Goal: Task Accomplishment & Management: Use online tool/utility

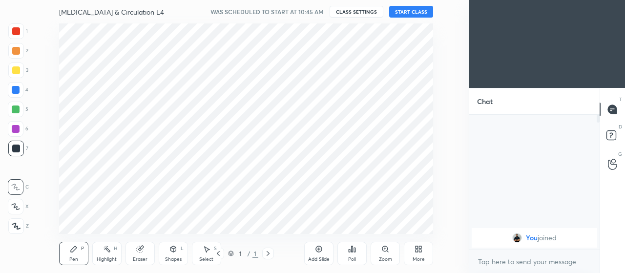
scroll to position [48616, 48397]
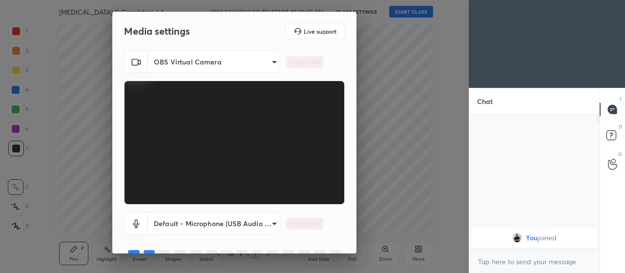
click at [263, 226] on body "1 2 3 4 5 6 7 C X Z C X Z E E Erase all H H [MEDICAL_DATA] & Circulation L4 WAS…" at bounding box center [312, 136] width 625 height 273
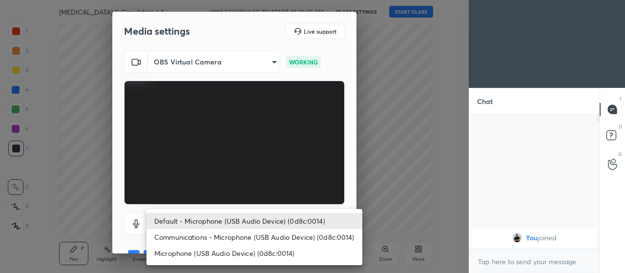
click at [238, 254] on li "Microphone (USB Audio Device) (0d8c:0014)" at bounding box center [254, 253] width 216 height 16
type input "5aacf1f727e2efa1ebfee38f99725c15194e58981ee0b39def4ddf17f6cc6986"
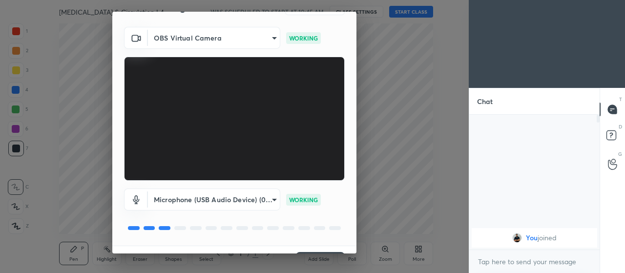
scroll to position [32, 0]
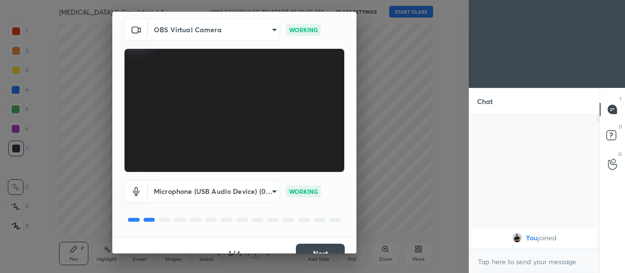
click at [311, 244] on button "Next" at bounding box center [320, 254] width 49 height 20
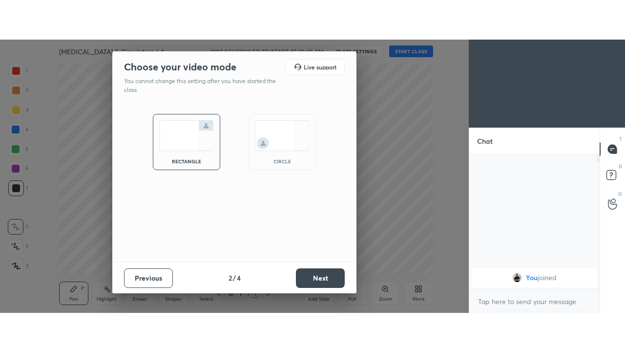
scroll to position [0, 0]
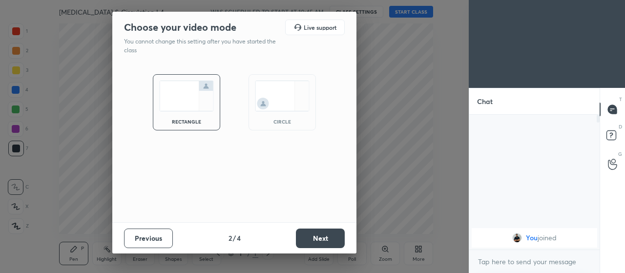
click at [308, 243] on button "Next" at bounding box center [320, 239] width 49 height 20
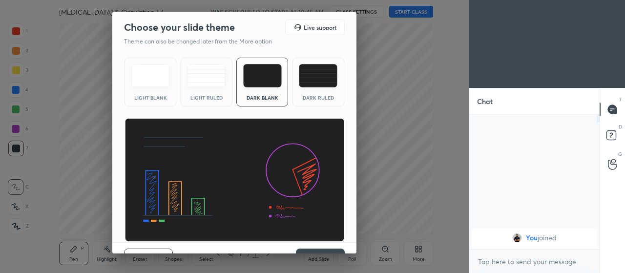
click at [310, 249] on button "Next" at bounding box center [320, 259] width 49 height 20
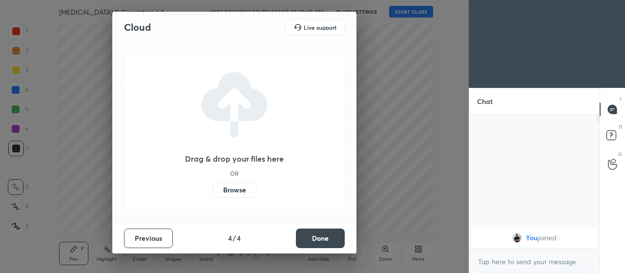
click at [237, 187] on label "Browse" at bounding box center [234, 190] width 43 height 16
click at [213, 187] on input "Browse" at bounding box center [213, 190] width 0 height 16
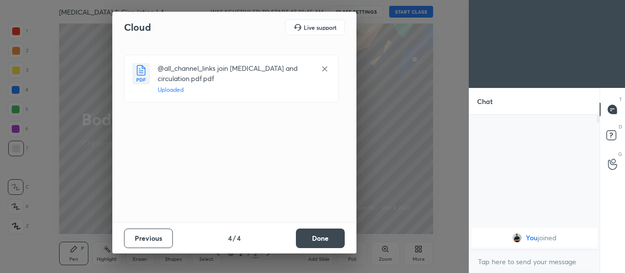
click at [303, 241] on button "Done" at bounding box center [320, 239] width 49 height 20
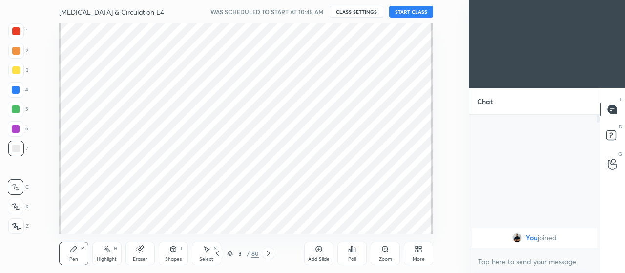
click at [412, 250] on div "More" at bounding box center [418, 253] width 29 height 23
click at [373, 182] on div "Dark Mode" at bounding box center [363, 184] width 25 height 5
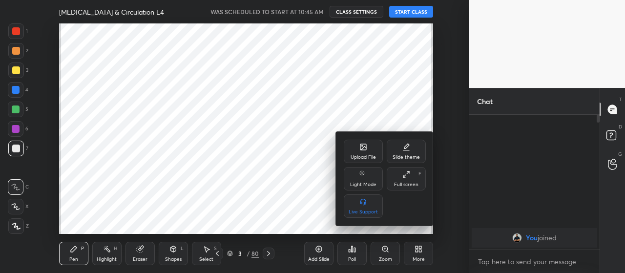
click at [402, 184] on div "Full screen" at bounding box center [406, 184] width 24 height 5
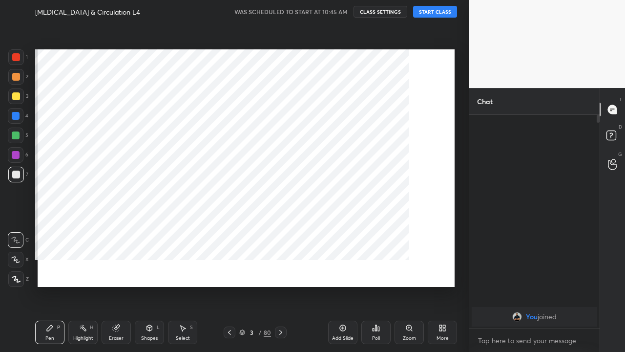
scroll to position [234, 127]
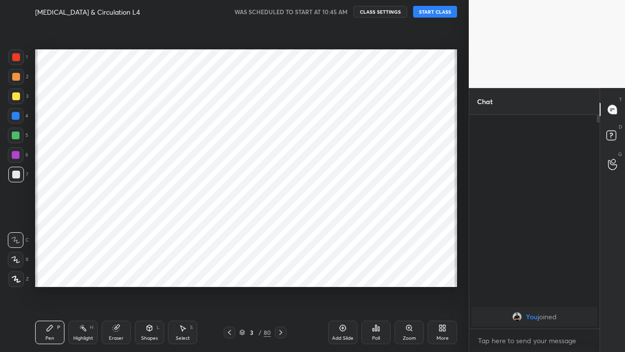
click at [280, 272] on icon at bounding box center [280, 332] width 3 height 5
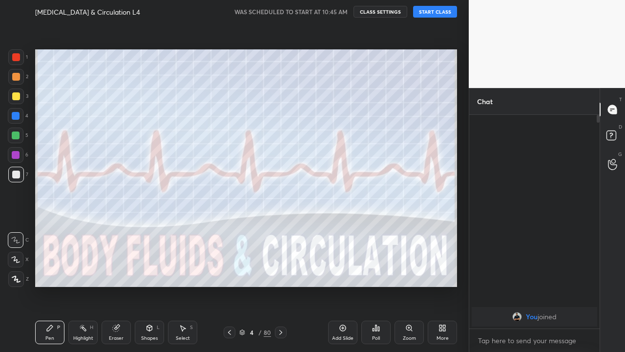
click at [418, 13] on button "START CLASS" at bounding box center [435, 12] width 44 height 12
click at [281, 272] on icon at bounding box center [281, 332] width 8 height 8
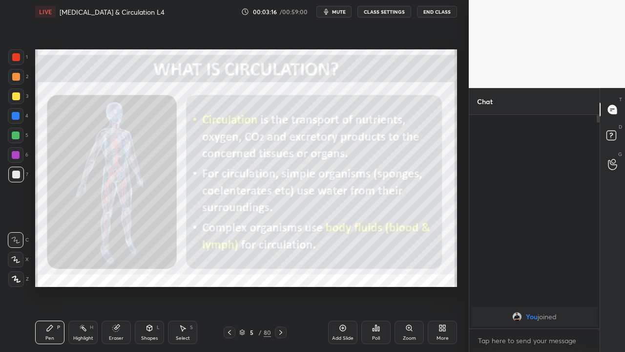
click at [17, 272] on icon at bounding box center [16, 279] width 8 height 6
click at [281, 272] on icon at bounding box center [281, 332] width 8 height 8
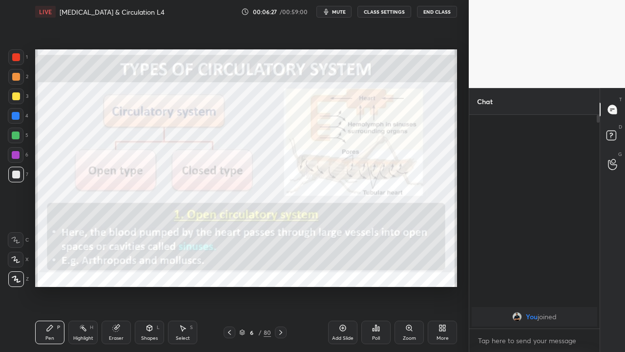
click at [280, 272] on icon at bounding box center [281, 332] width 8 height 8
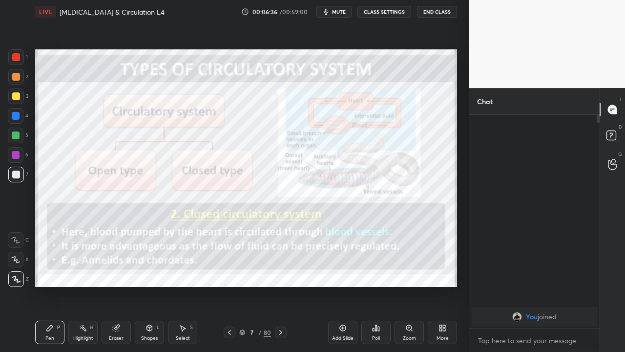
click at [15, 157] on div at bounding box center [16, 155] width 8 height 8
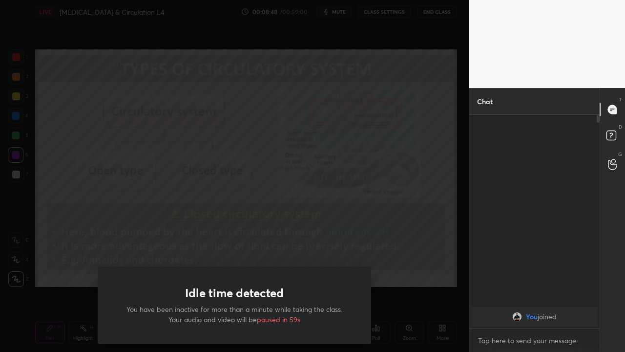
click at [53, 196] on div "Idle time detected You have been inactive for more than a minute while taking t…" at bounding box center [234, 176] width 469 height 352
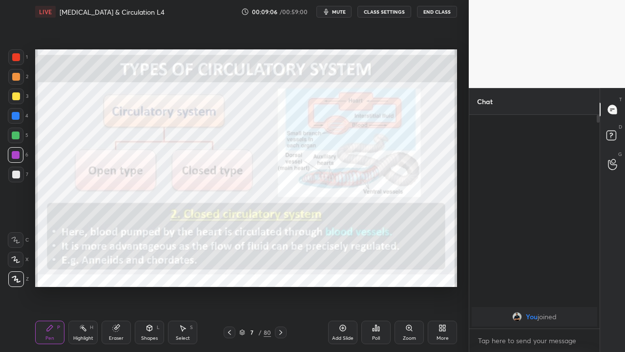
click at [276, 272] on div at bounding box center [281, 332] width 12 height 12
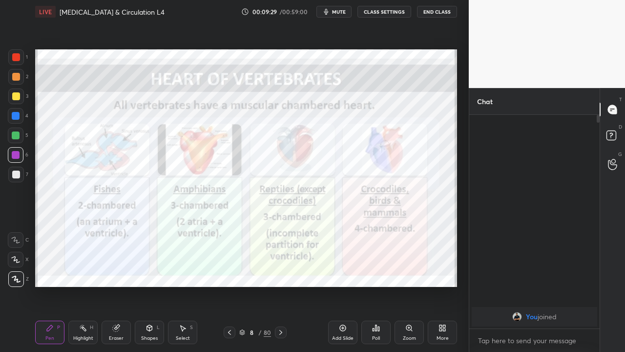
click at [346, 272] on div "Add Slide" at bounding box center [342, 337] width 21 height 5
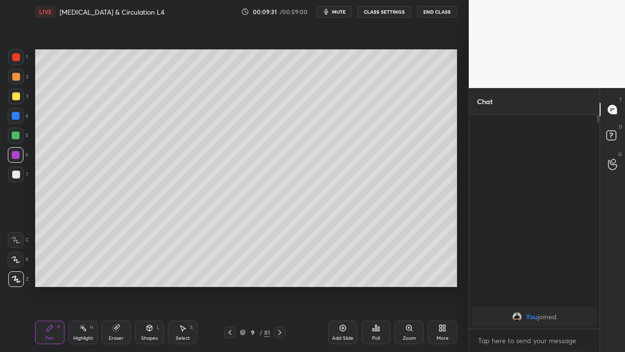
click at [16, 60] on div at bounding box center [16, 57] width 8 height 8
click at [16, 117] on div at bounding box center [16, 116] width 8 height 8
click at [15, 101] on div at bounding box center [16, 96] width 16 height 16
click at [16, 174] on div at bounding box center [16, 174] width 8 height 8
click at [116, 272] on div "Eraser" at bounding box center [116, 337] width 15 height 5
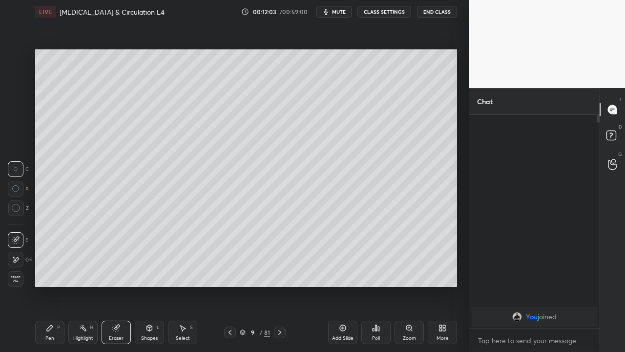
click at [16, 272] on span "Erase all" at bounding box center [15, 278] width 15 height 7
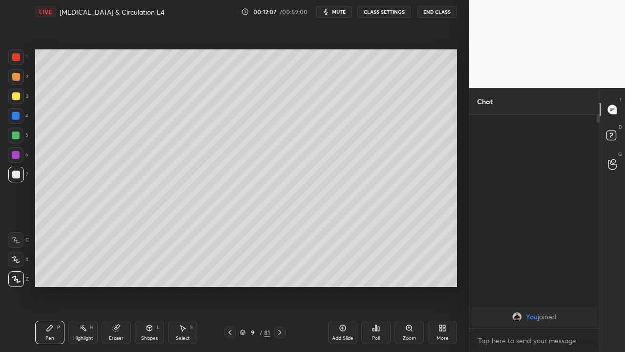
click at [184, 272] on div "Select S" at bounding box center [182, 331] width 29 height 23
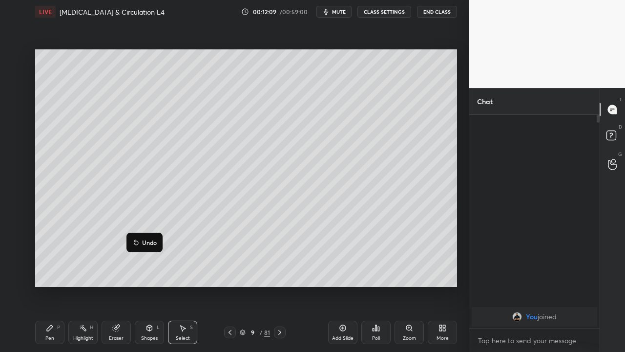
click at [140, 243] on icon at bounding box center [136, 242] width 8 height 8
click at [144, 247] on icon at bounding box center [144, 247] width 4 height 4
click at [140, 246] on div "0 ° Undo Copy Duplicate Duplicate to new slide Delete" at bounding box center [246, 167] width 422 height 237
click at [157, 257] on button "Undo" at bounding box center [161, 259] width 28 height 12
click at [47, 272] on icon at bounding box center [50, 328] width 6 height 6
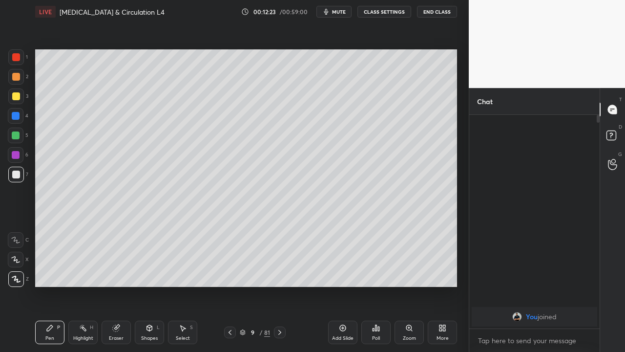
click at [15, 99] on div at bounding box center [16, 96] width 8 height 8
click at [15, 176] on div at bounding box center [16, 174] width 8 height 8
click at [117, 272] on div "Eraser" at bounding box center [116, 331] width 29 height 23
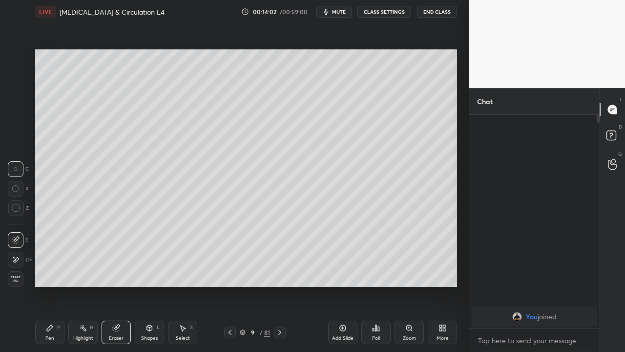
click at [52, 272] on icon at bounding box center [50, 328] width 8 height 8
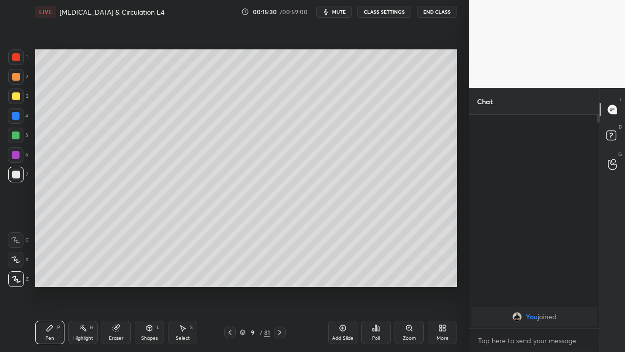
click at [230, 272] on icon at bounding box center [230, 332] width 8 height 8
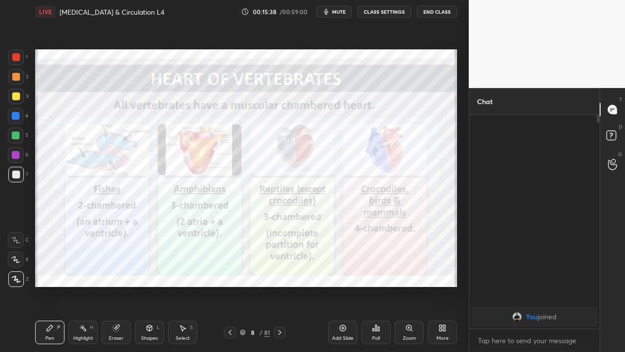
click at [280, 272] on icon at bounding box center [280, 332] width 8 height 8
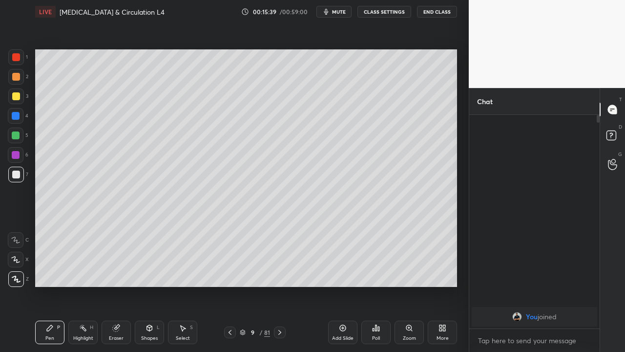
click at [341, 272] on icon at bounding box center [343, 328] width 8 height 8
click at [117, 272] on icon at bounding box center [116, 328] width 6 height 6
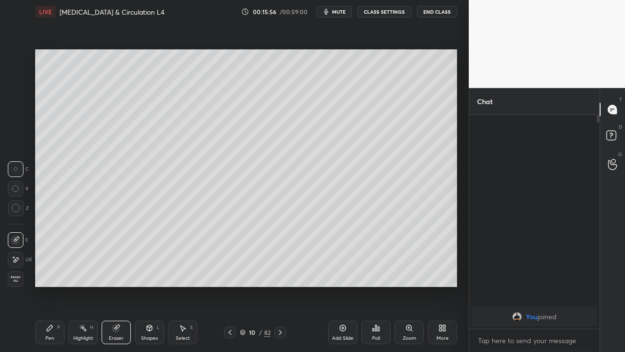
click at [51, 272] on div "Pen" at bounding box center [49, 337] width 9 height 5
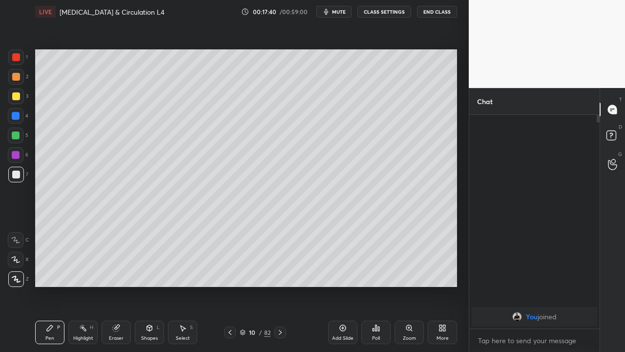
click at [16, 95] on div at bounding box center [16, 96] width 8 height 8
click at [16, 137] on div at bounding box center [16, 135] width 8 height 8
click at [117, 272] on div "Eraser" at bounding box center [116, 331] width 29 height 23
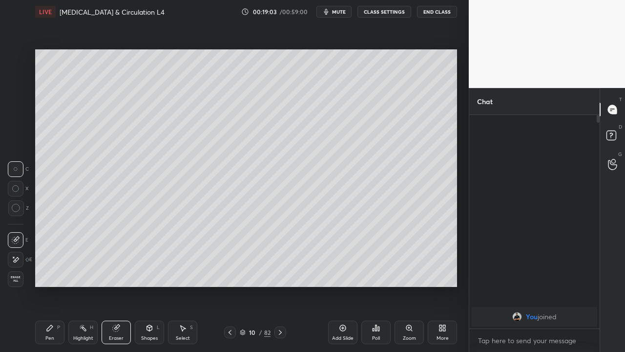
click at [50, 272] on icon at bounding box center [50, 328] width 8 height 8
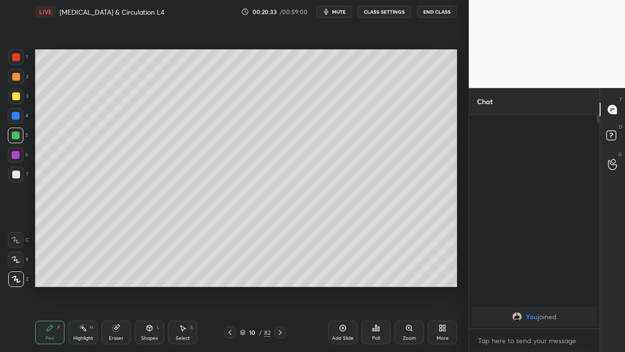
click at [190, 272] on div "Select S" at bounding box center [182, 331] width 29 height 23
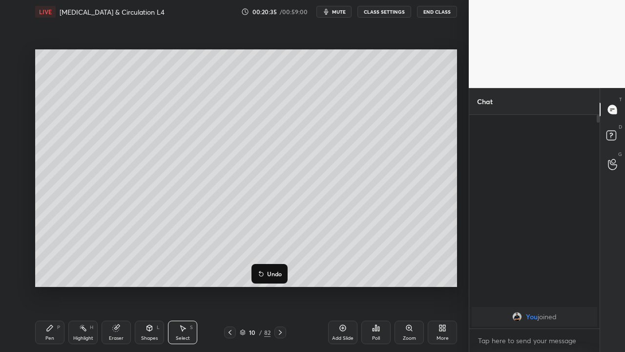
click at [266, 269] on button "Undo" at bounding box center [269, 274] width 28 height 12
click at [52, 272] on div "Pen P" at bounding box center [49, 331] width 29 height 23
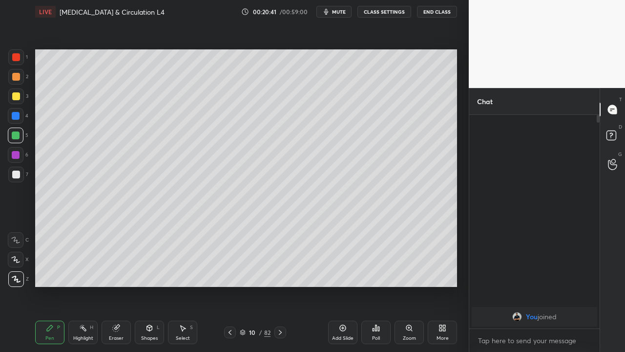
click at [14, 61] on div at bounding box center [16, 57] width 16 height 16
click at [118, 272] on div "Eraser" at bounding box center [116, 331] width 29 height 23
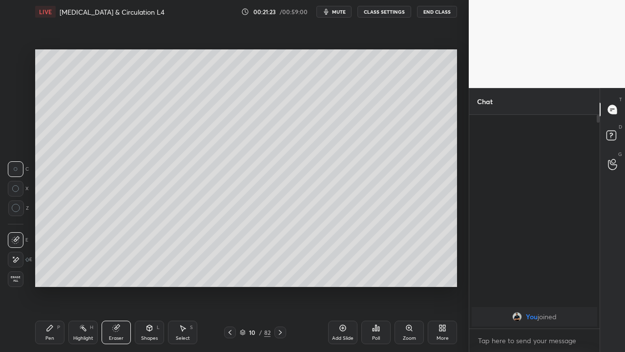
click at [16, 272] on span "Erase all" at bounding box center [15, 278] width 15 height 7
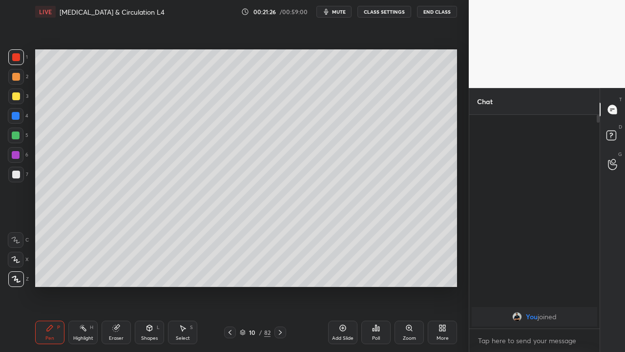
click at [15, 98] on div at bounding box center [16, 96] width 8 height 8
click at [111, 272] on div "Eraser" at bounding box center [116, 331] width 29 height 23
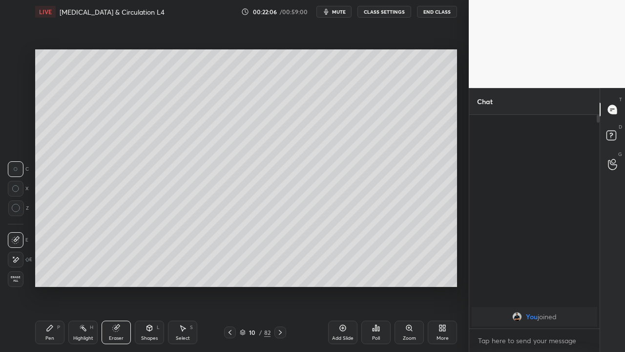
click at [56, 272] on div "Pen P" at bounding box center [49, 331] width 29 height 23
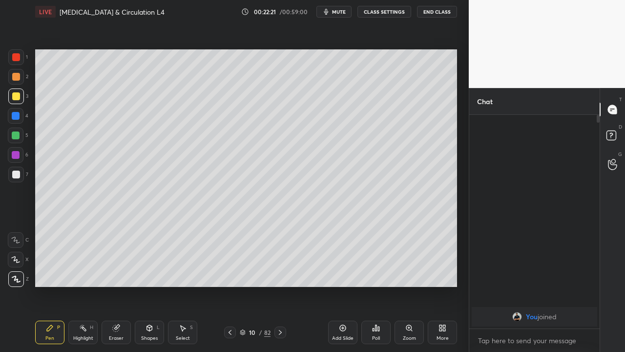
click at [12, 116] on div at bounding box center [16, 116] width 8 height 8
click at [15, 61] on div at bounding box center [16, 57] width 8 height 8
click at [17, 96] on div at bounding box center [16, 96] width 8 height 8
click at [15, 116] on div at bounding box center [16, 116] width 8 height 8
click at [13, 60] on div at bounding box center [16, 57] width 8 height 8
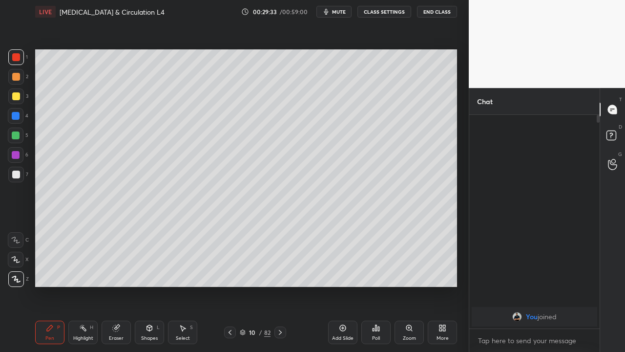
click at [230, 272] on icon at bounding box center [230, 332] width 3 height 5
click at [230, 272] on icon at bounding box center [230, 332] width 8 height 8
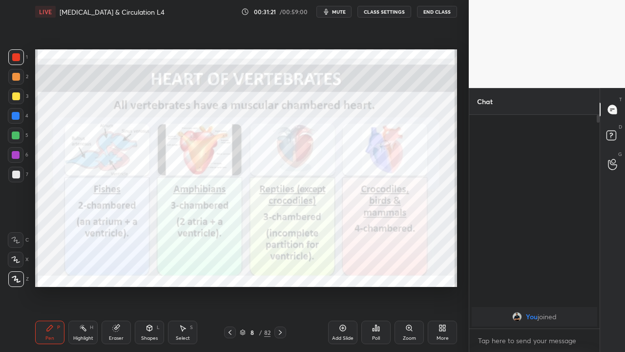
click at [280, 272] on icon at bounding box center [280, 332] width 8 height 8
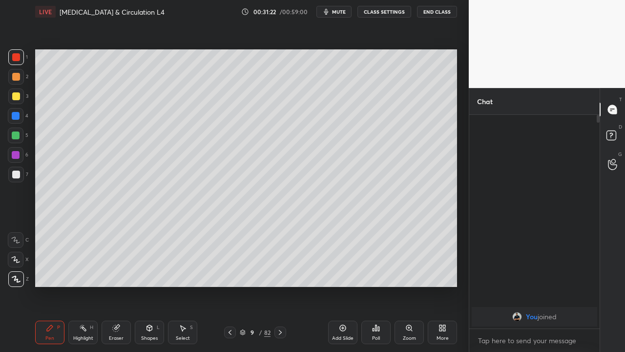
click at [280, 272] on icon at bounding box center [280, 332] width 8 height 8
click at [295, 272] on div "Setting up your live class Poll for secs No correct answer Start poll" at bounding box center [246, 167] width 430 height 289
click at [342, 272] on icon at bounding box center [343, 328] width 8 height 8
click at [115, 272] on div "Eraser" at bounding box center [116, 337] width 15 height 5
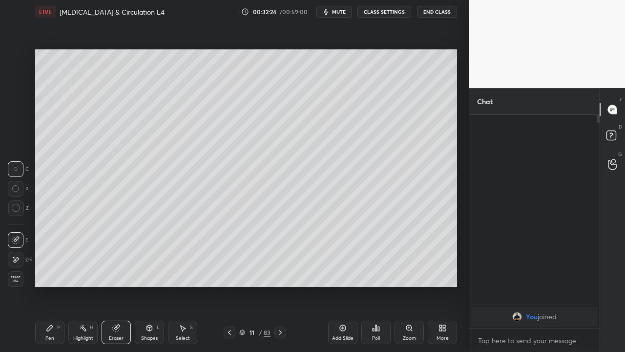
click at [52, 272] on icon at bounding box center [50, 328] width 8 height 8
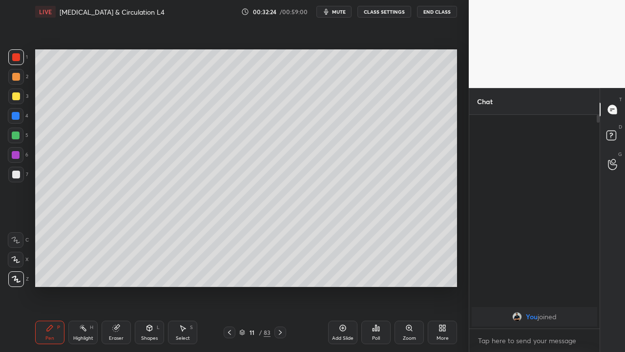
click at [49, 272] on div "Pen" at bounding box center [49, 337] width 9 height 5
click at [15, 134] on div at bounding box center [16, 135] width 8 height 8
click at [233, 272] on div at bounding box center [230, 332] width 12 height 12
click at [229, 272] on icon at bounding box center [230, 332] width 8 height 8
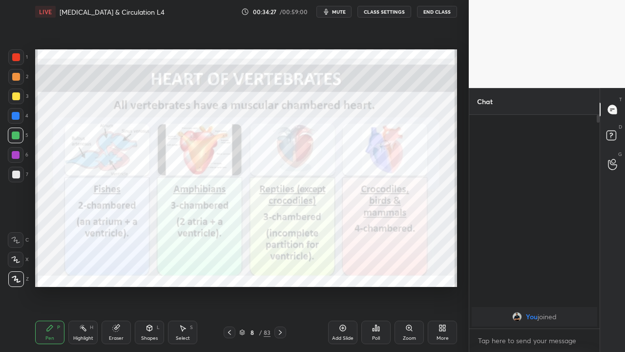
click at [280, 272] on icon at bounding box center [280, 332] width 8 height 8
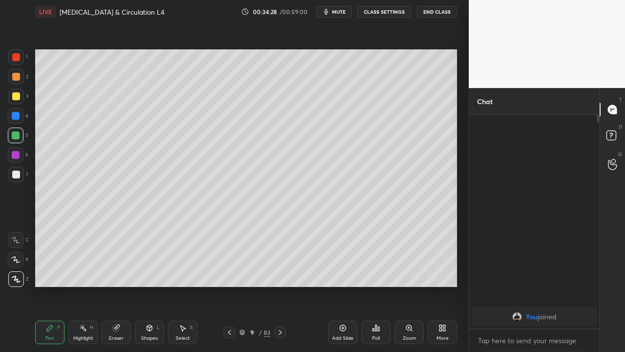
click at [280, 272] on icon at bounding box center [280, 332] width 8 height 8
click at [284, 272] on div at bounding box center [280, 332] width 12 height 12
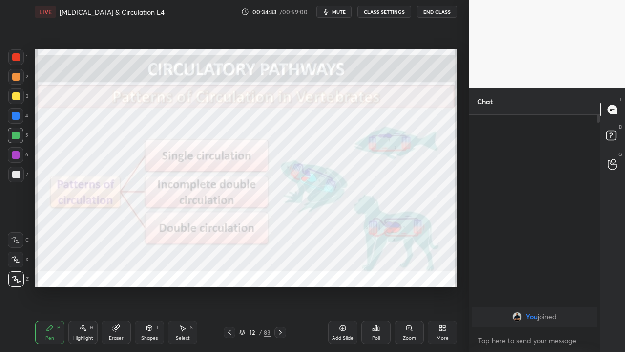
click at [279, 272] on icon at bounding box center [280, 332] width 3 height 5
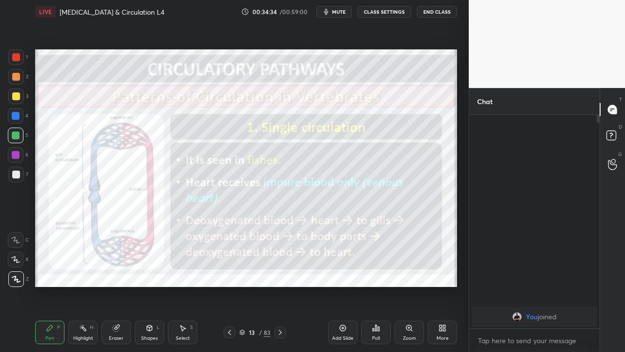
click at [229, 272] on icon at bounding box center [230, 332] width 8 height 8
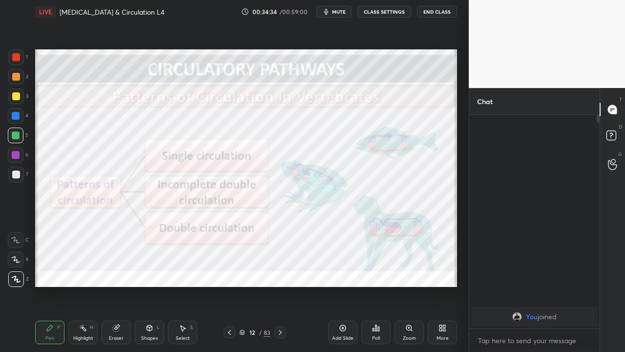
click at [229, 272] on icon at bounding box center [230, 332] width 8 height 8
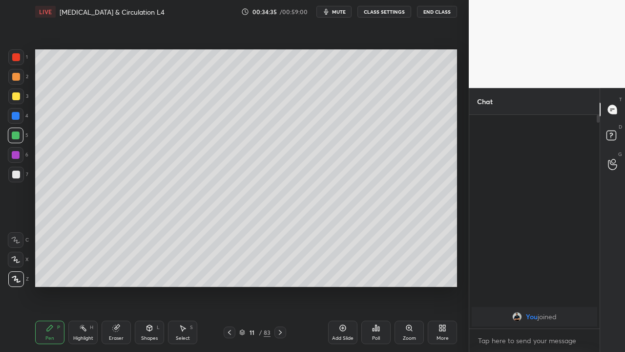
click at [229, 272] on icon at bounding box center [229, 332] width 3 height 5
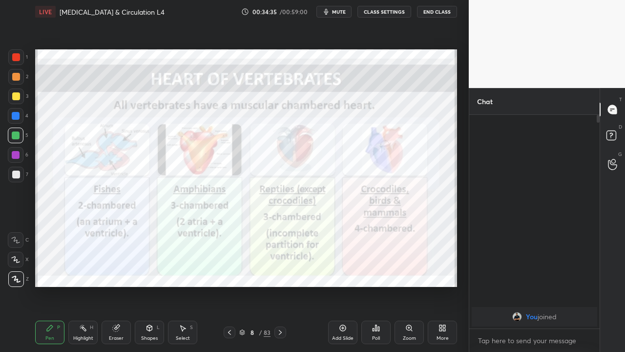
click at [229, 272] on icon at bounding box center [230, 332] width 8 height 8
click at [230, 272] on icon at bounding box center [230, 332] width 8 height 8
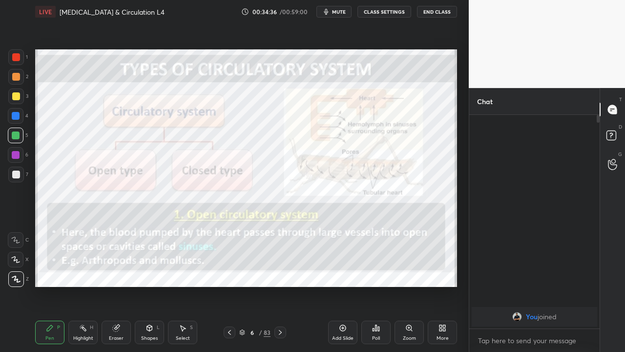
click at [230, 272] on icon at bounding box center [230, 332] width 8 height 8
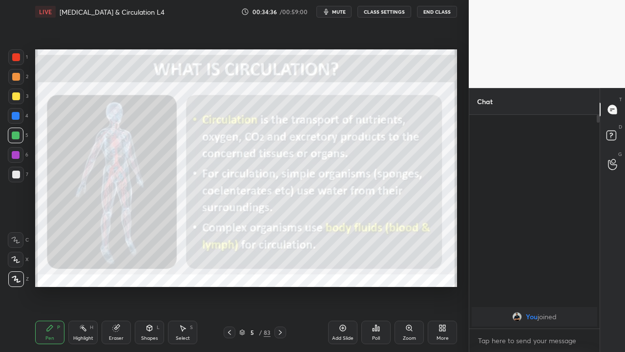
click at [230, 272] on icon at bounding box center [230, 332] width 8 height 8
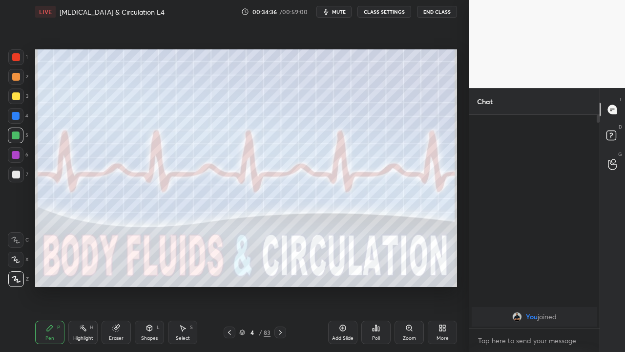
click at [229, 272] on icon at bounding box center [230, 332] width 8 height 8
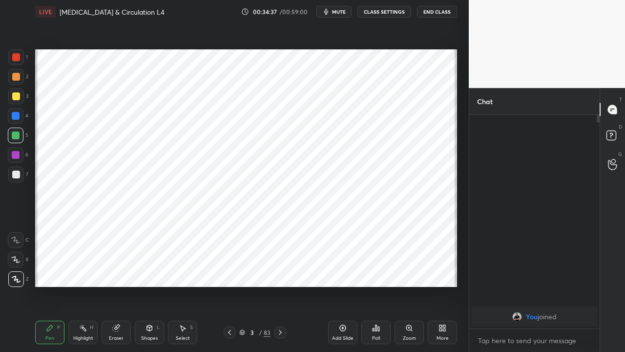
click at [280, 272] on icon at bounding box center [280, 332] width 8 height 8
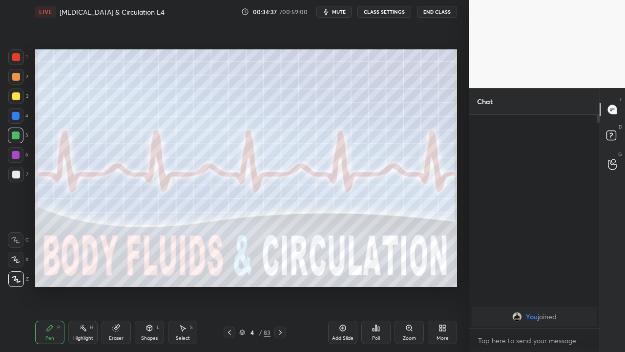
click at [281, 272] on icon at bounding box center [280, 332] width 8 height 8
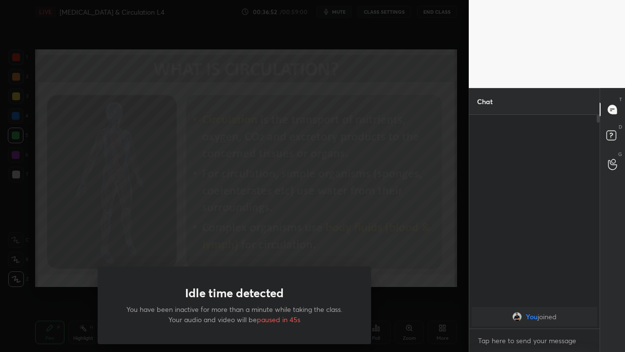
click at [250, 254] on div "Idle time detected You have been inactive for more than a minute while taking t…" at bounding box center [234, 176] width 469 height 352
click at [276, 256] on div "Idle time detected You have been inactive for more than a minute while taking t…" at bounding box center [234, 176] width 469 height 352
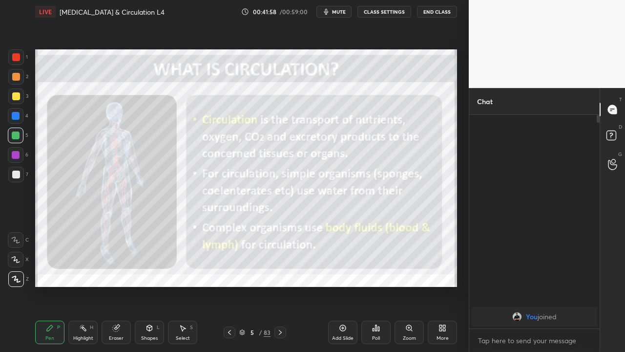
click at [281, 272] on div at bounding box center [280, 332] width 12 height 12
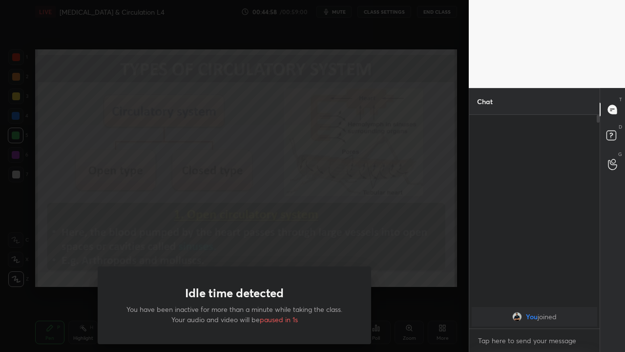
click at [402, 236] on div "Idle time detected You have been inactive for more than a minute while taking t…" at bounding box center [234, 176] width 469 height 352
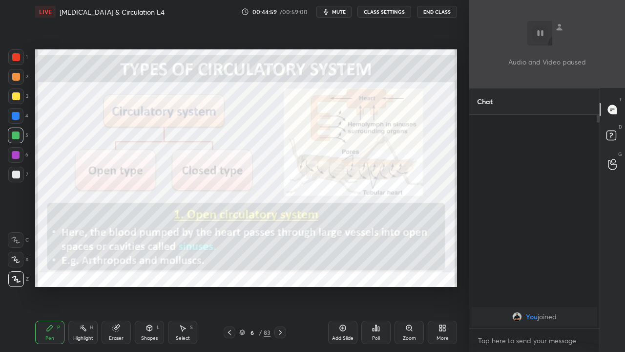
click at [268, 272] on div "83" at bounding box center [267, 332] width 7 height 9
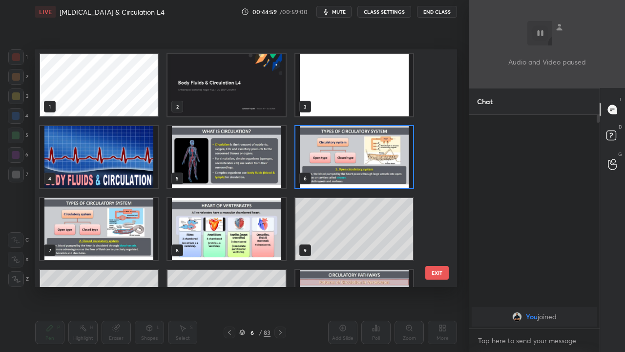
click at [278, 272] on div at bounding box center [280, 332] width 12 height 12
click at [436, 268] on button "EXIT" at bounding box center [436, 273] width 23 height 14
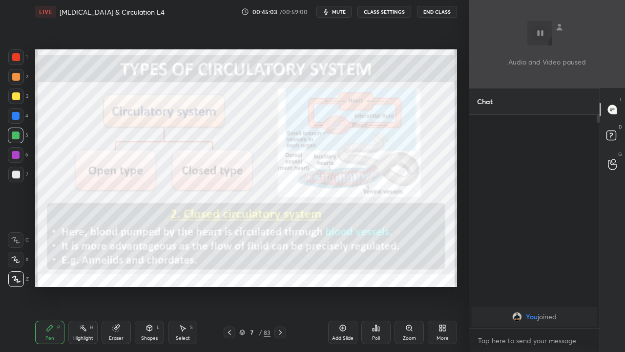
click at [282, 272] on div at bounding box center [280, 332] width 12 height 12
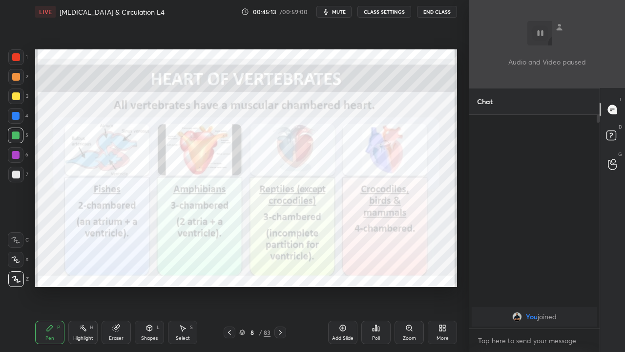
click at [235, 272] on div at bounding box center [230, 332] width 12 height 12
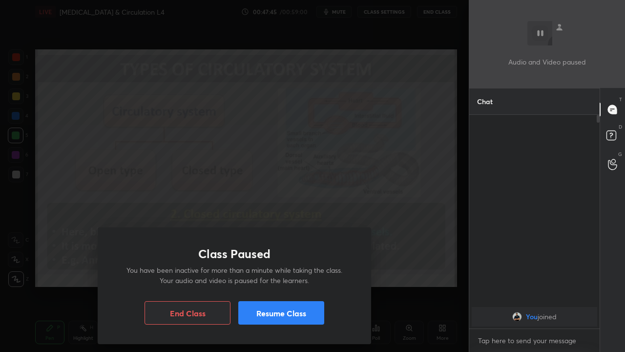
click at [65, 267] on div "Class Paused You have been inactive for more than a minute while taking the cla…" at bounding box center [234, 176] width 469 height 352
click at [257, 272] on button "Resume Class" at bounding box center [281, 312] width 86 height 23
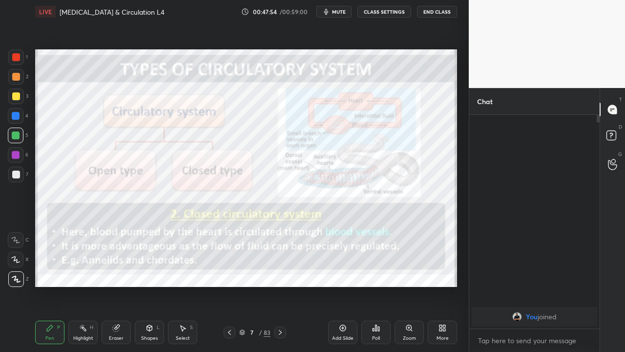
click at [280, 272] on icon at bounding box center [280, 332] width 8 height 8
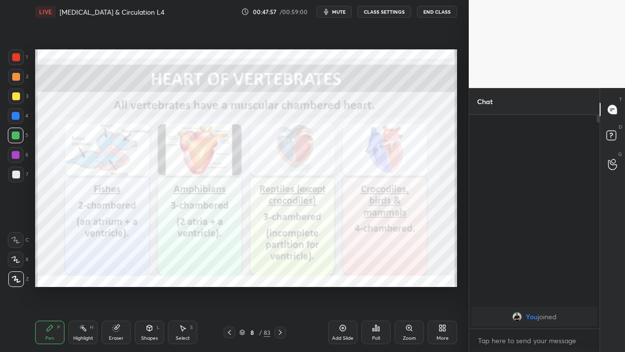
click at [280, 272] on icon at bounding box center [280, 332] width 8 height 8
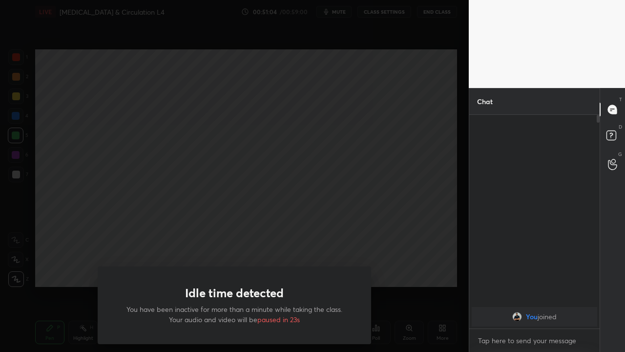
click at [217, 258] on div "Idle time detected You have been inactive for more than a minute while taking t…" at bounding box center [234, 176] width 469 height 352
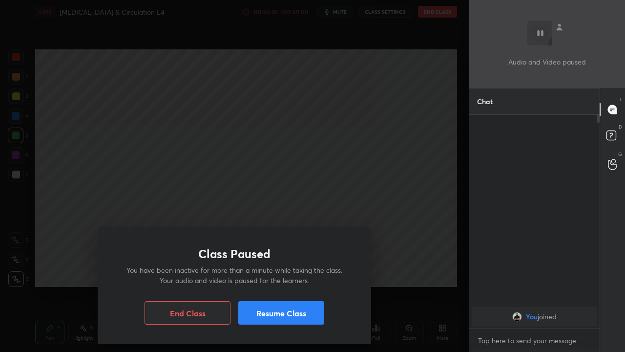
click at [268, 272] on button "Resume Class" at bounding box center [281, 312] width 86 height 23
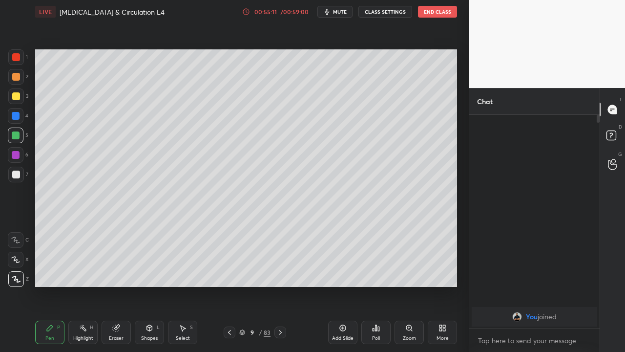
click at [279, 272] on icon at bounding box center [280, 332] width 3 height 5
click at [281, 272] on icon at bounding box center [280, 332] width 8 height 8
click at [432, 15] on button "End Class" at bounding box center [437, 12] width 39 height 12
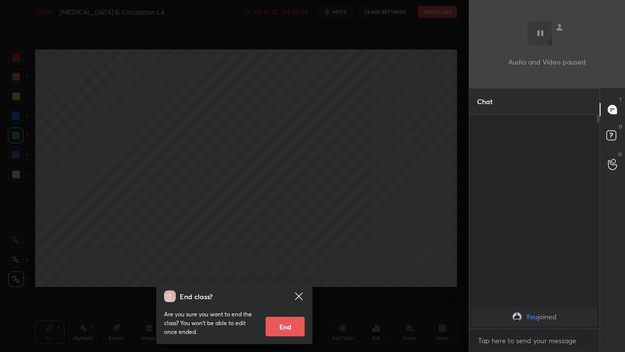
click at [287, 272] on button "End" at bounding box center [285, 326] width 39 height 20
type textarea "x"
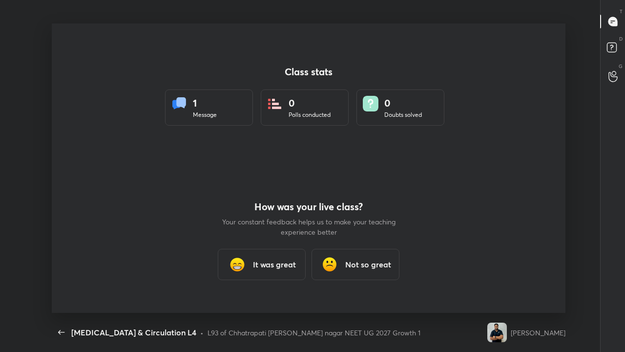
scroll to position [0, 0]
click at [61, 272] on icon "button" at bounding box center [62, 332] width 12 height 12
